Goal: Transaction & Acquisition: Download file/media

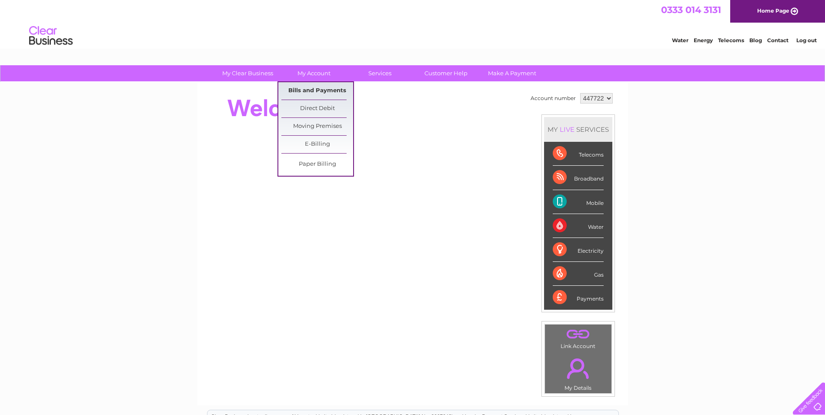
click at [323, 92] on link "Bills and Payments" at bounding box center [317, 90] width 72 height 17
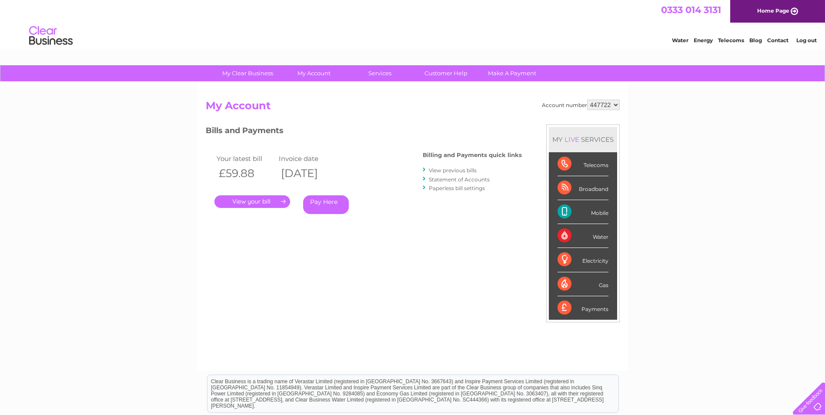
click at [462, 170] on link "View previous bills" at bounding box center [453, 170] width 48 height 7
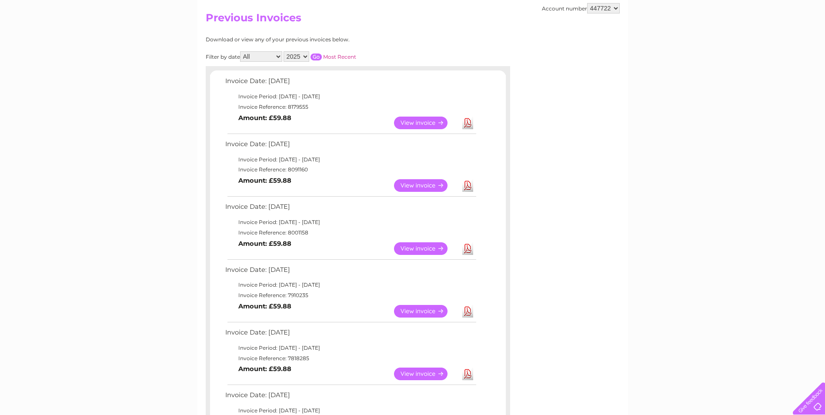
scroll to position [131, 0]
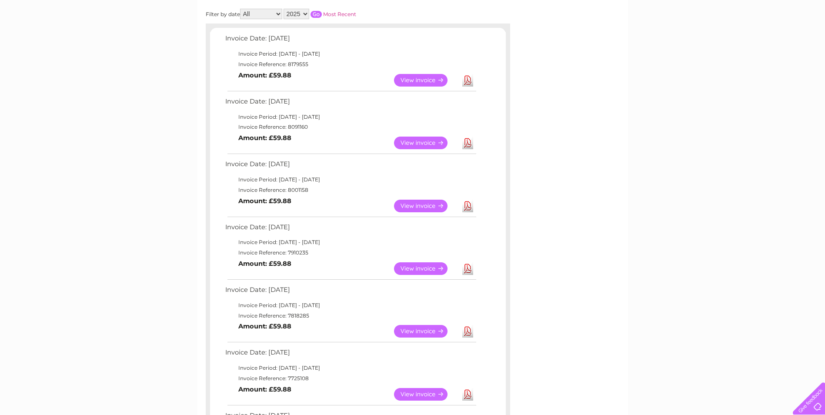
click at [423, 270] on link "View" at bounding box center [426, 268] width 64 height 13
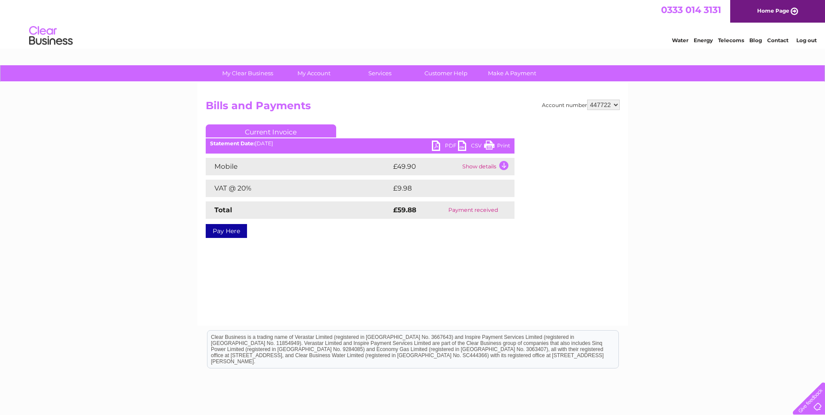
click at [443, 144] on link "PDF" at bounding box center [445, 147] width 26 height 13
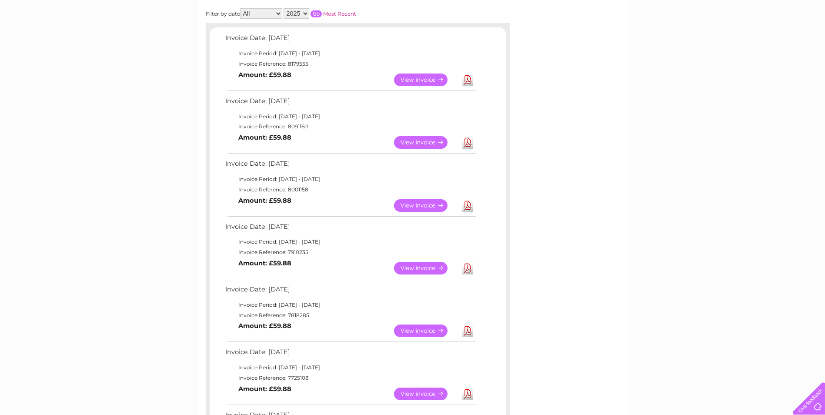
click at [430, 203] on link "View" at bounding box center [426, 205] width 64 height 13
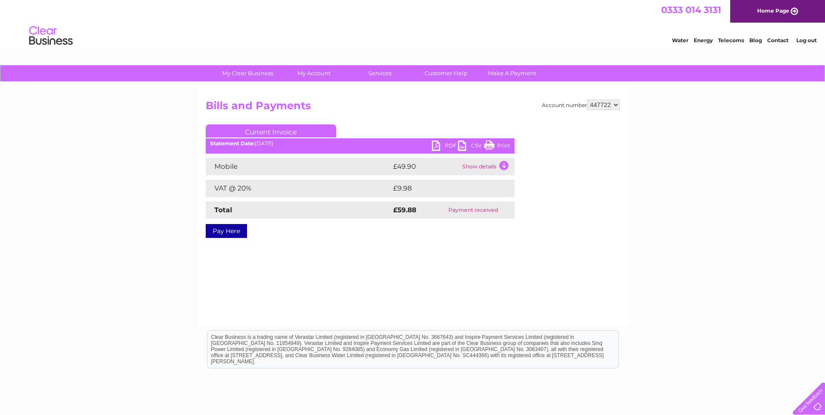
click at [441, 142] on link "PDF" at bounding box center [445, 147] width 26 height 13
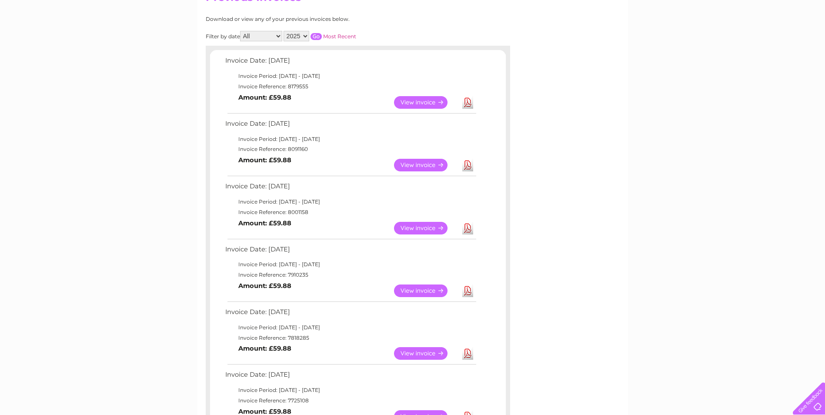
scroll to position [87, 0]
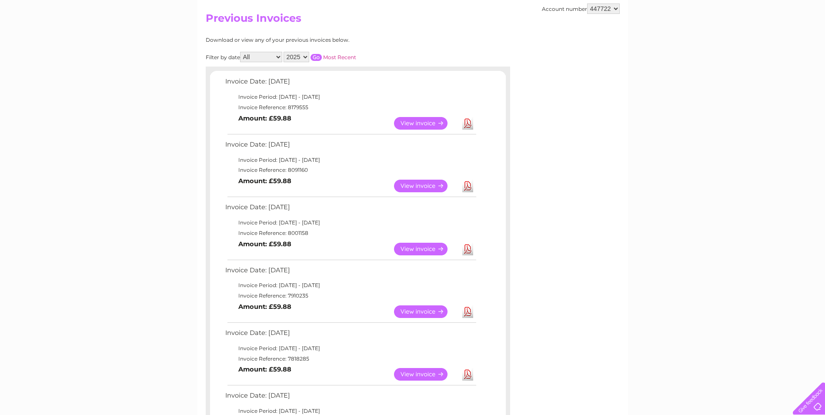
click at [433, 184] on link "View" at bounding box center [426, 186] width 64 height 13
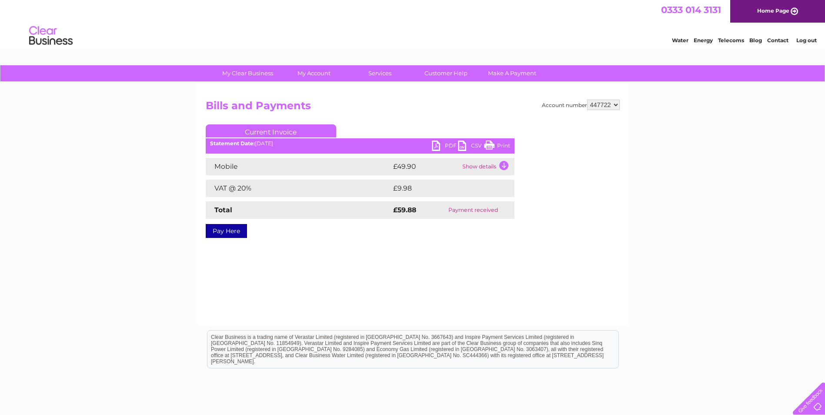
click at [449, 145] on link "PDF" at bounding box center [445, 147] width 26 height 13
